Goal: Navigation & Orientation: Understand site structure

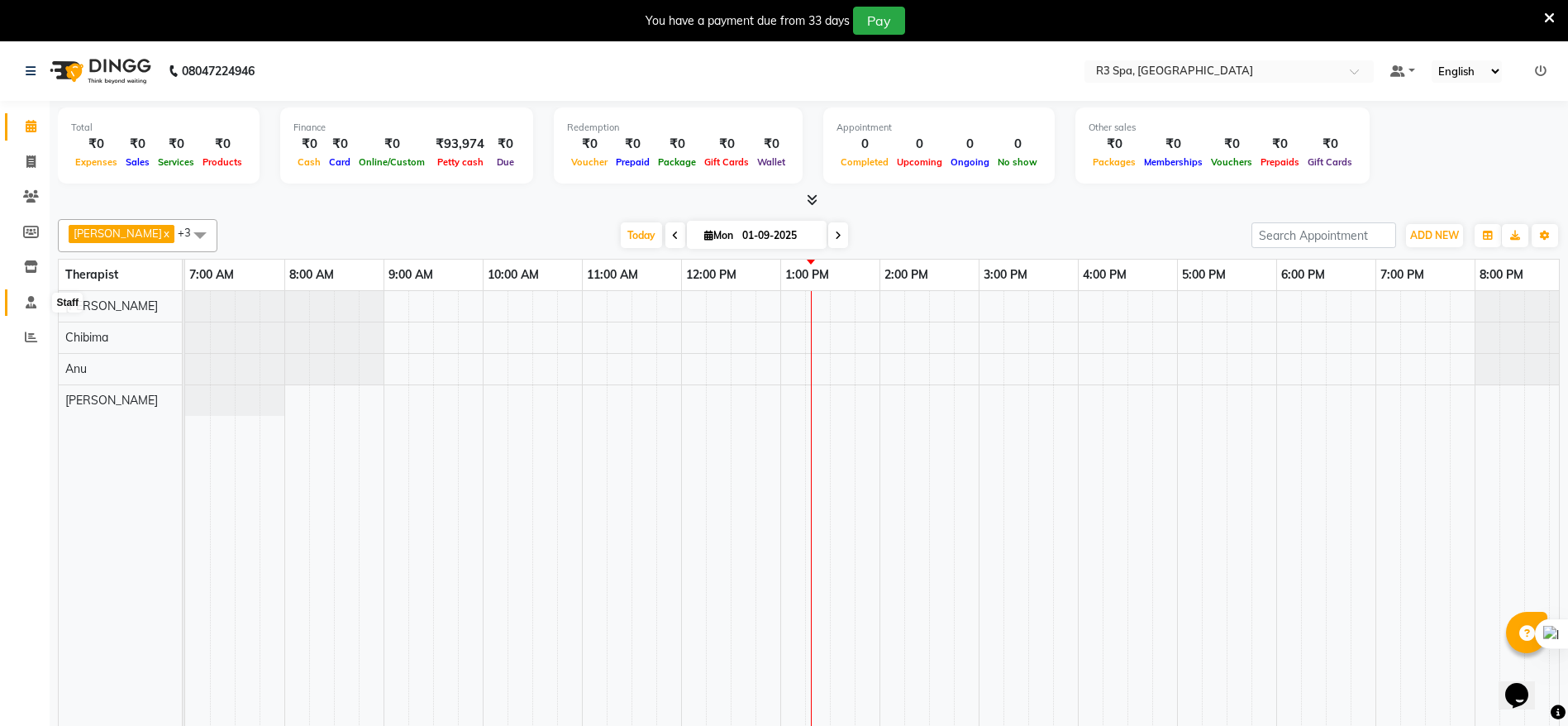
click at [32, 299] on icon at bounding box center [30, 301] width 10 height 12
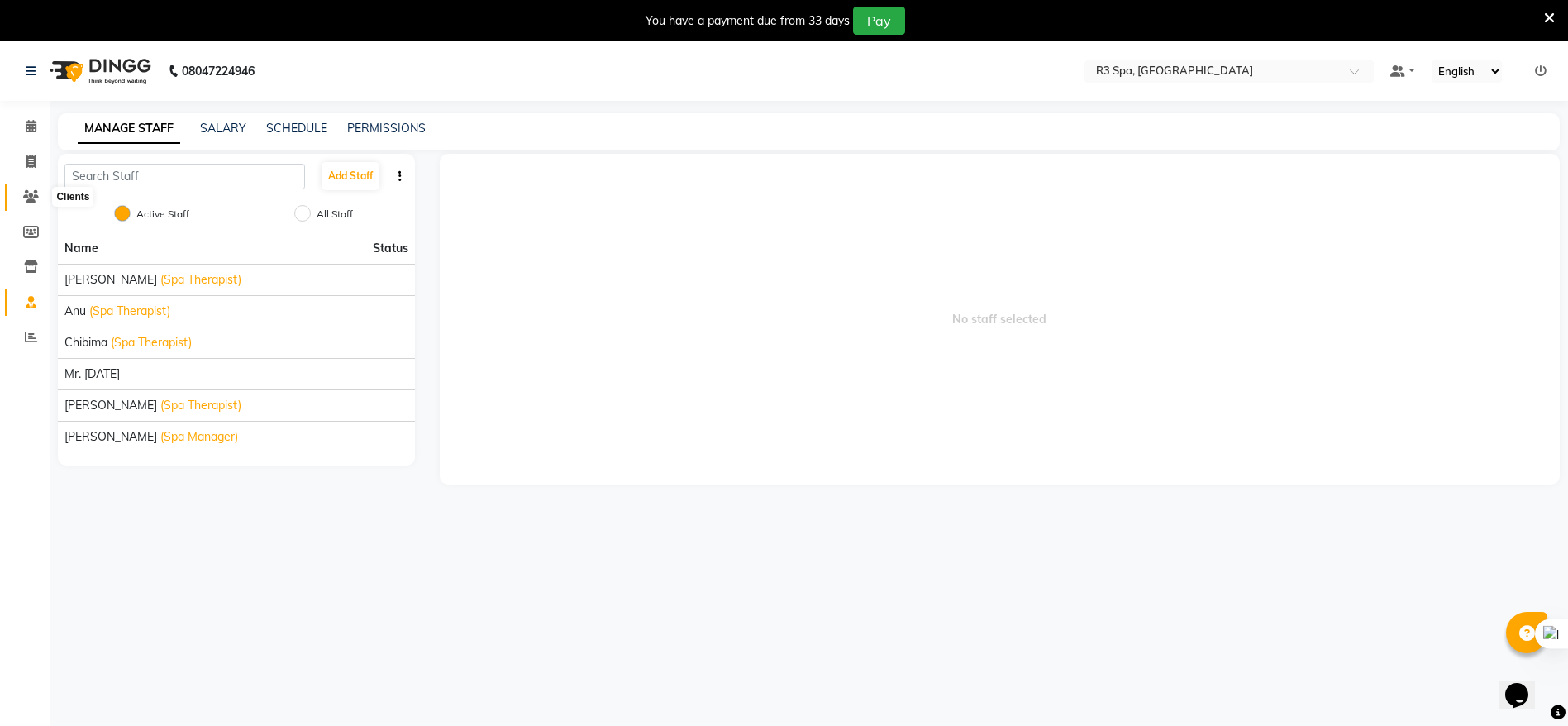
click at [38, 194] on icon at bounding box center [31, 196] width 16 height 12
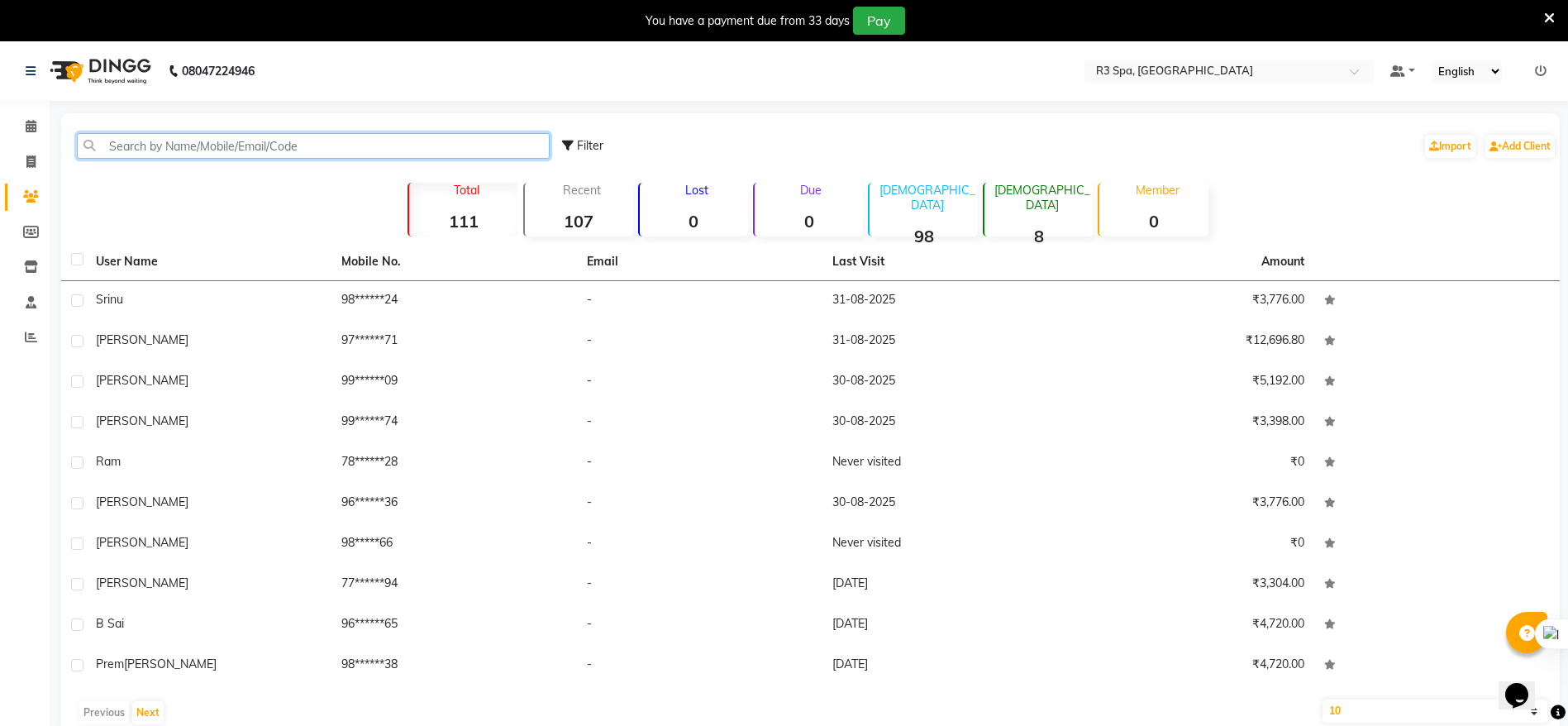
click at [179, 144] on input "text" at bounding box center [314, 145] width 473 height 25
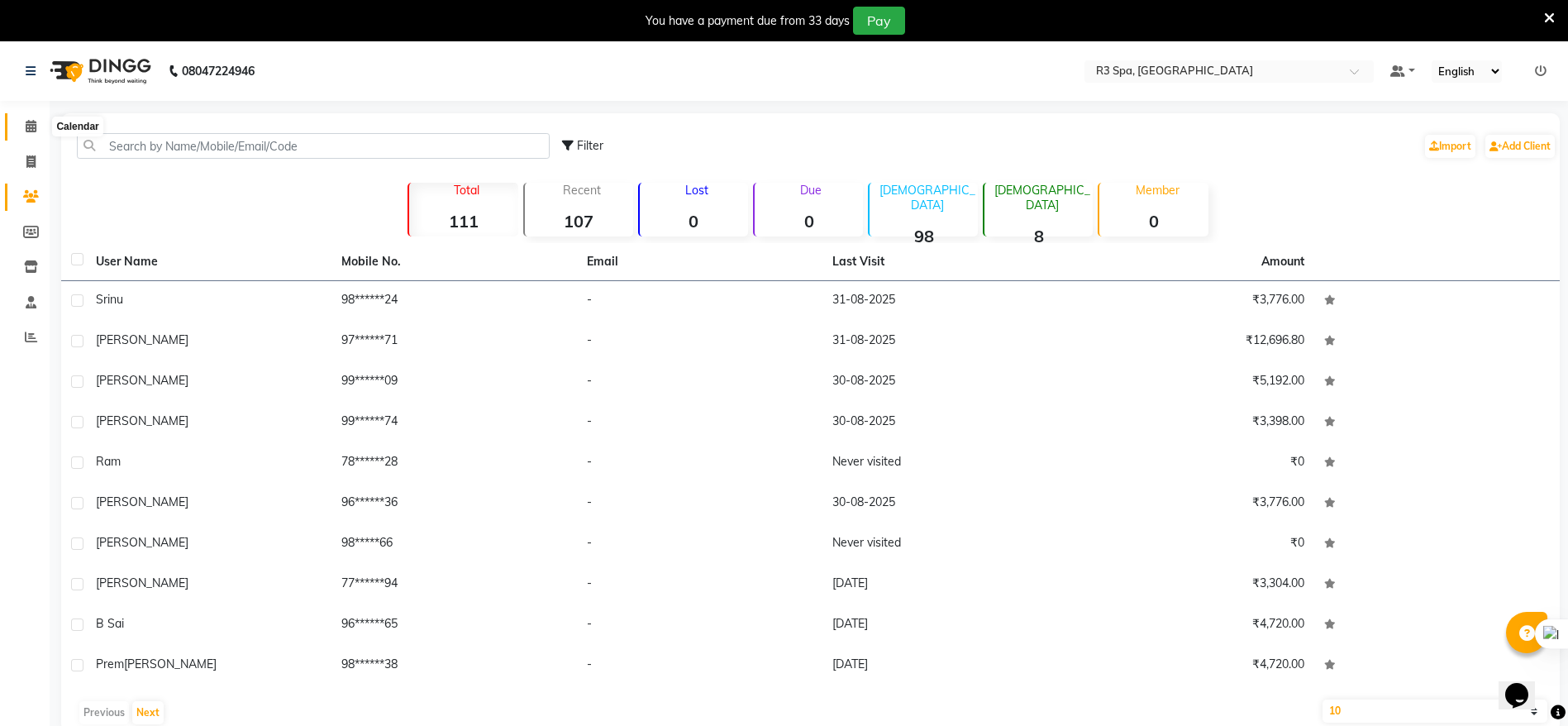
click at [30, 130] on icon at bounding box center [30, 125] width 10 height 12
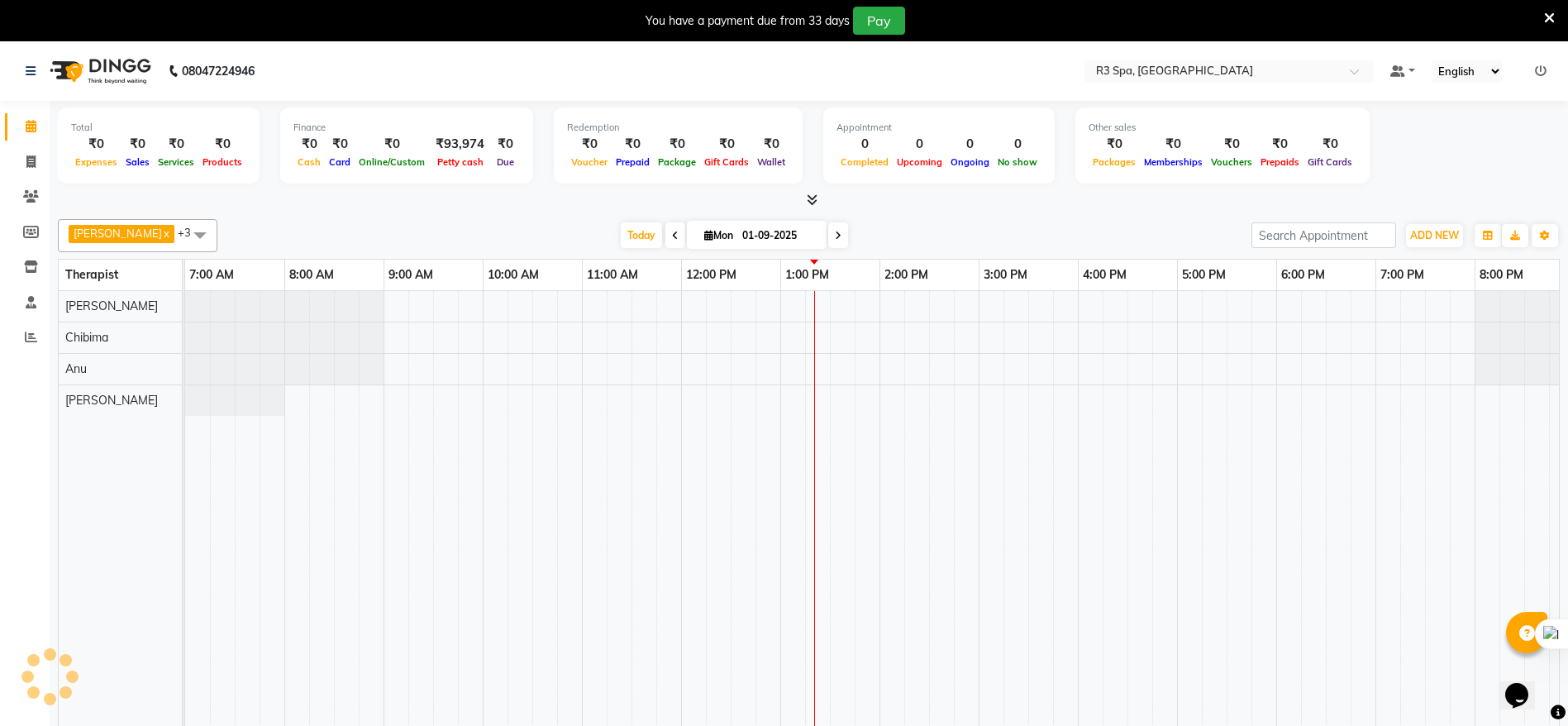
scroll to position [0, 213]
